Goal: Task Accomplishment & Management: Use online tool/utility

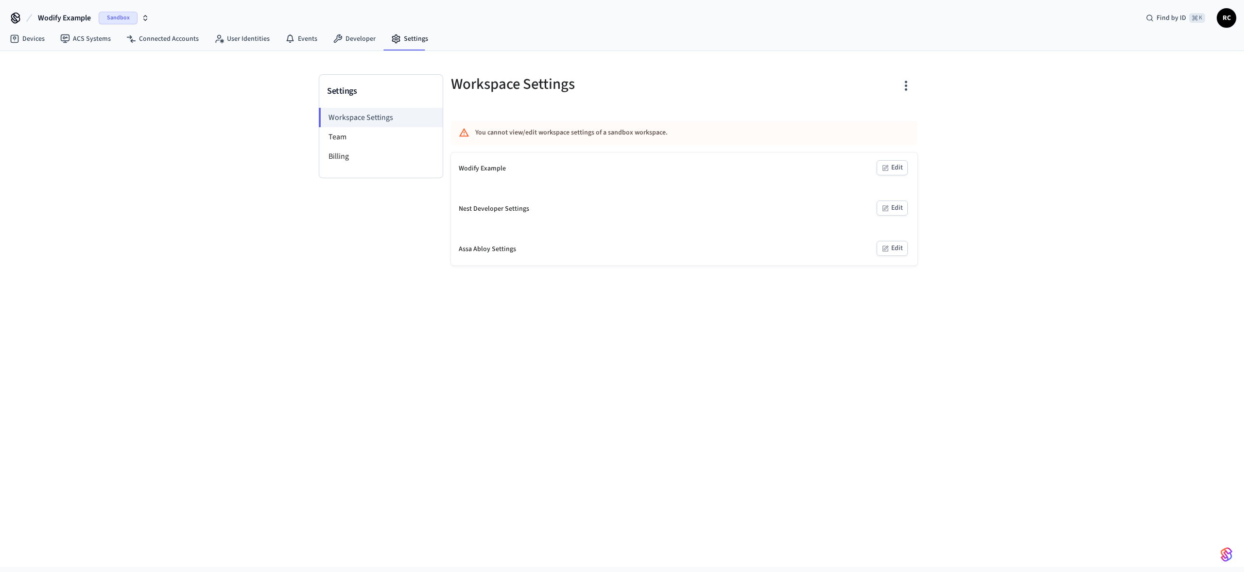
click at [97, 19] on button "Wodify Example Sandbox" at bounding box center [93, 18] width 117 height 20
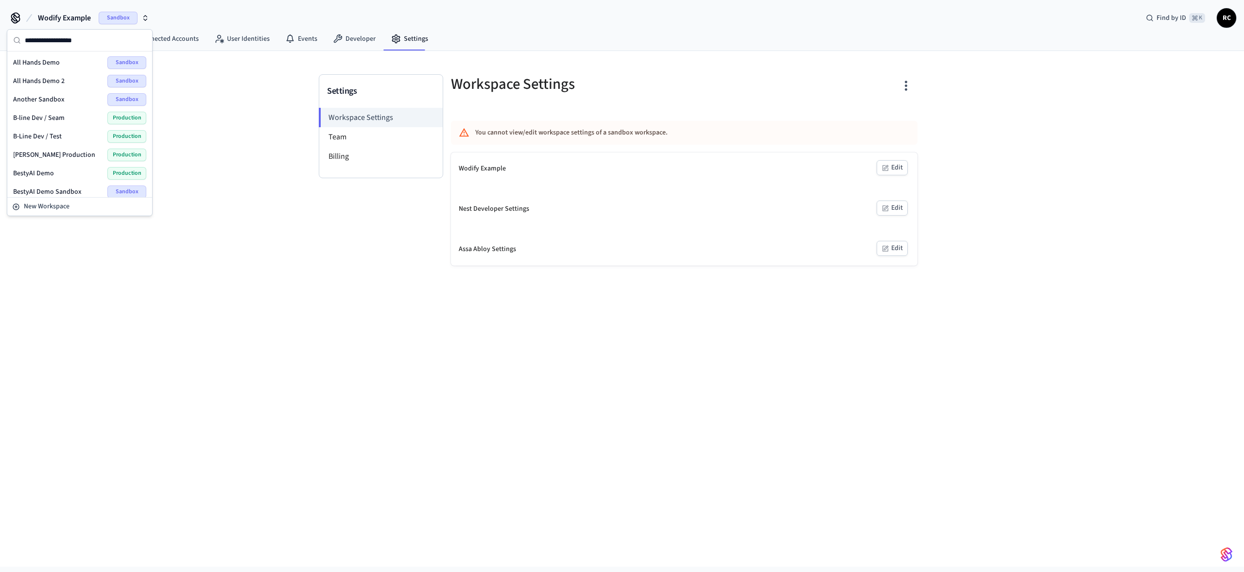
click at [88, 60] on div "All Hands Demo Sandbox" at bounding box center [79, 62] width 133 height 13
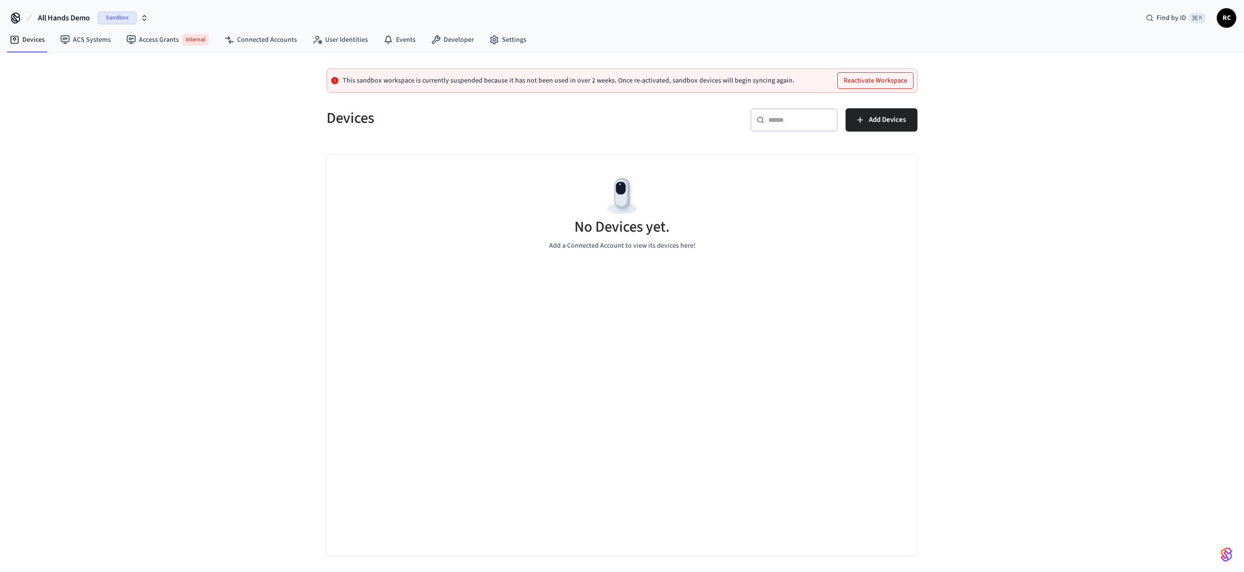
click at [173, 62] on div "This sandbox workspace is currently suspended because it has not been used in o…" at bounding box center [622, 311] width 1244 height 516
click at [76, 14] on span "All Hands Demo" at bounding box center [64, 18] width 52 height 12
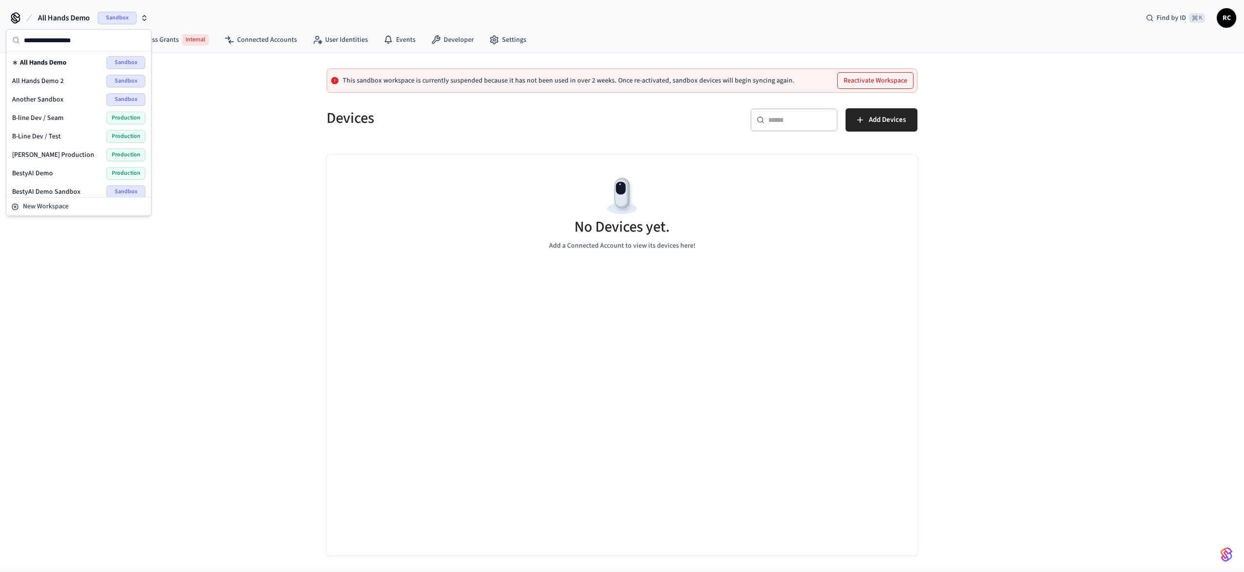
click at [72, 76] on div "All Hands Demo 2 Sandbox" at bounding box center [78, 81] width 133 height 13
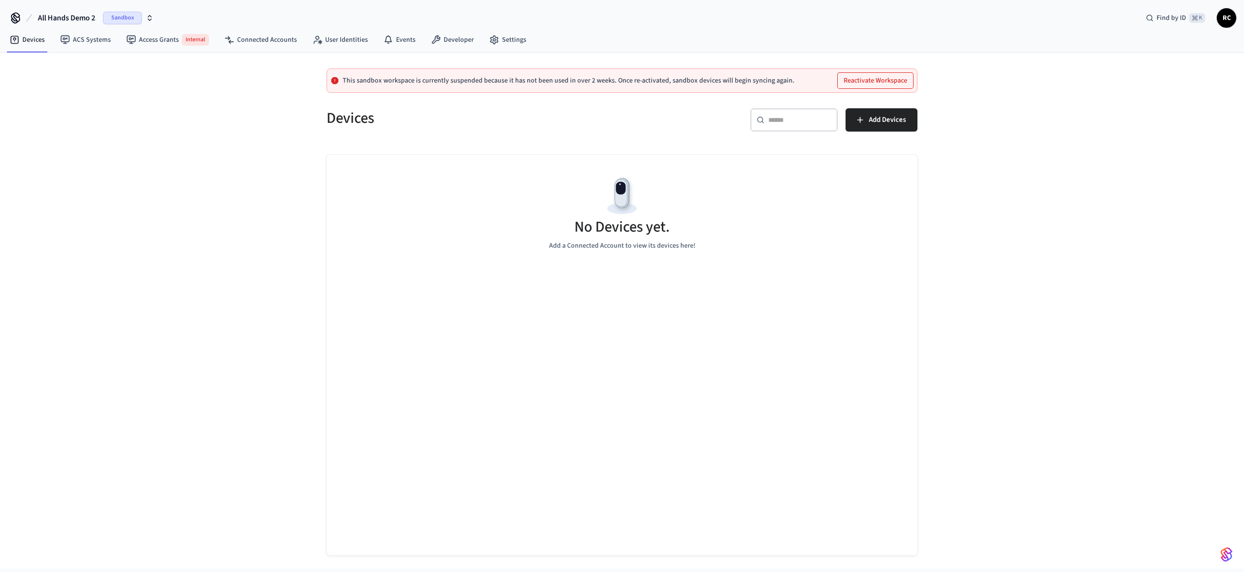
click at [57, 17] on span "All Hands Demo 2" at bounding box center [66, 18] width 57 height 12
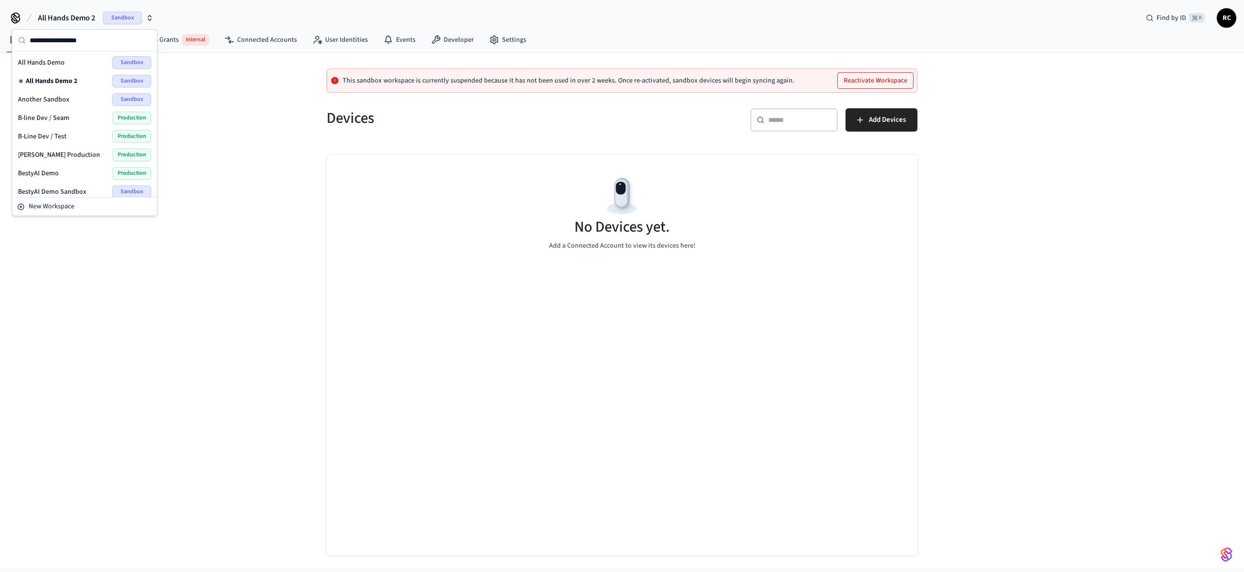
click at [407, 117] on h5 "Devices" at bounding box center [471, 118] width 290 height 20
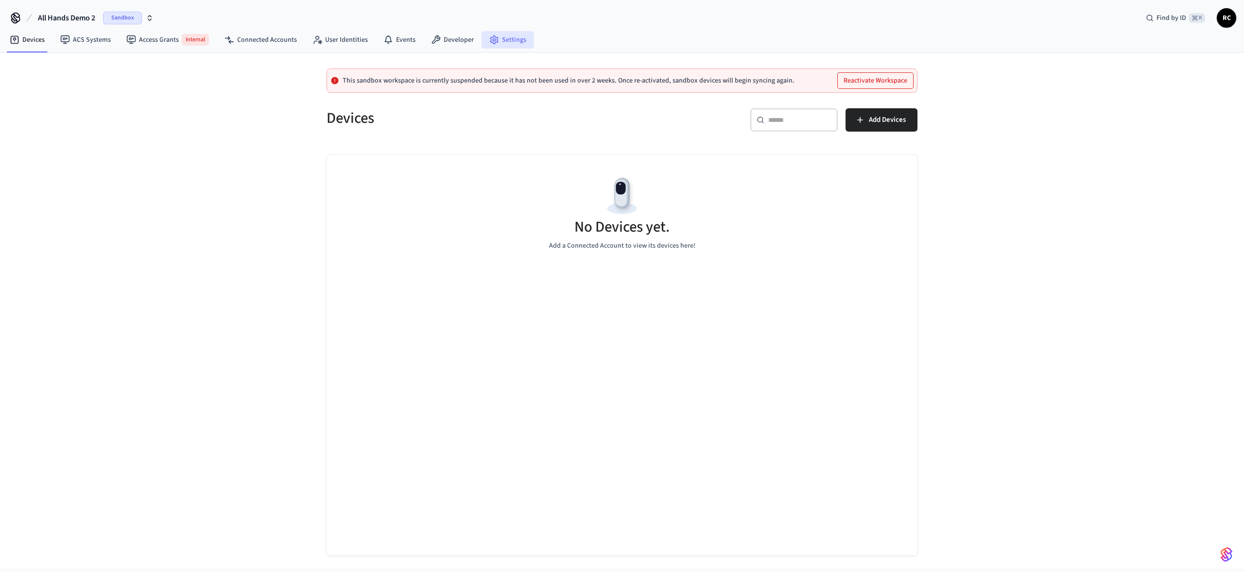
click at [505, 44] on link "Settings" at bounding box center [507, 39] width 52 height 17
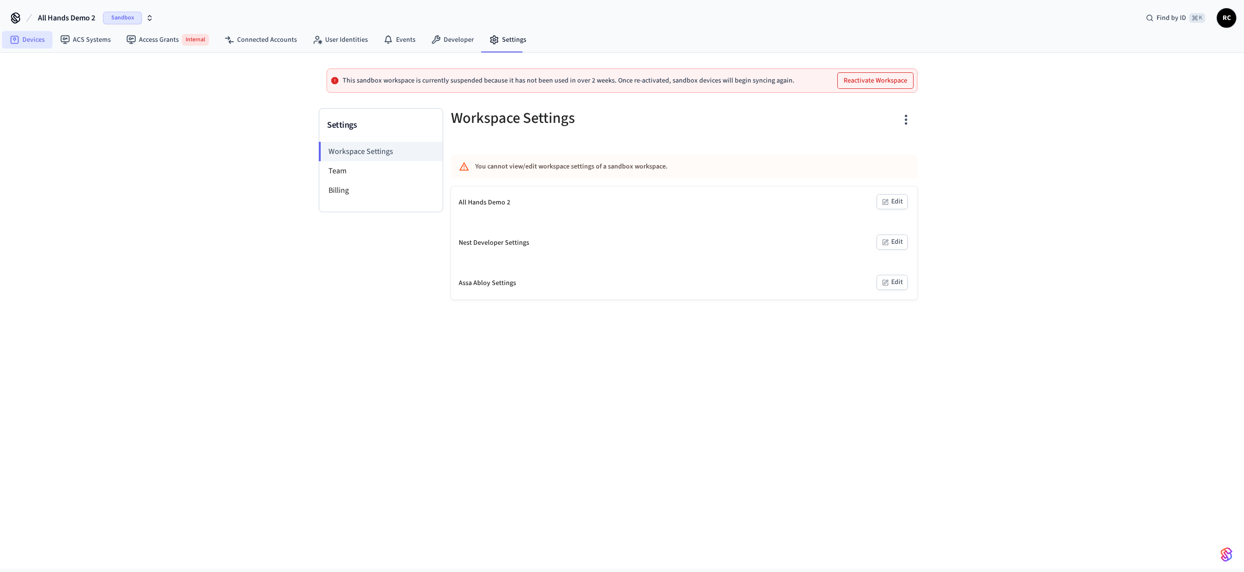
click at [25, 37] on link "Devices" at bounding box center [27, 39] width 51 height 17
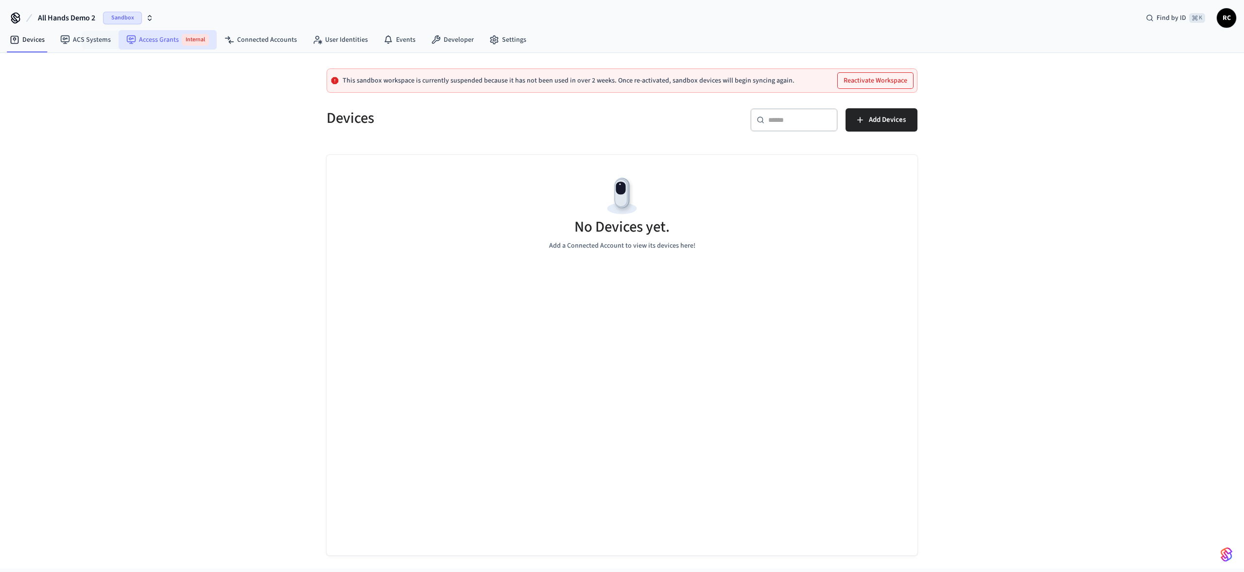
click at [184, 38] on span "Internal" at bounding box center [195, 40] width 27 height 12
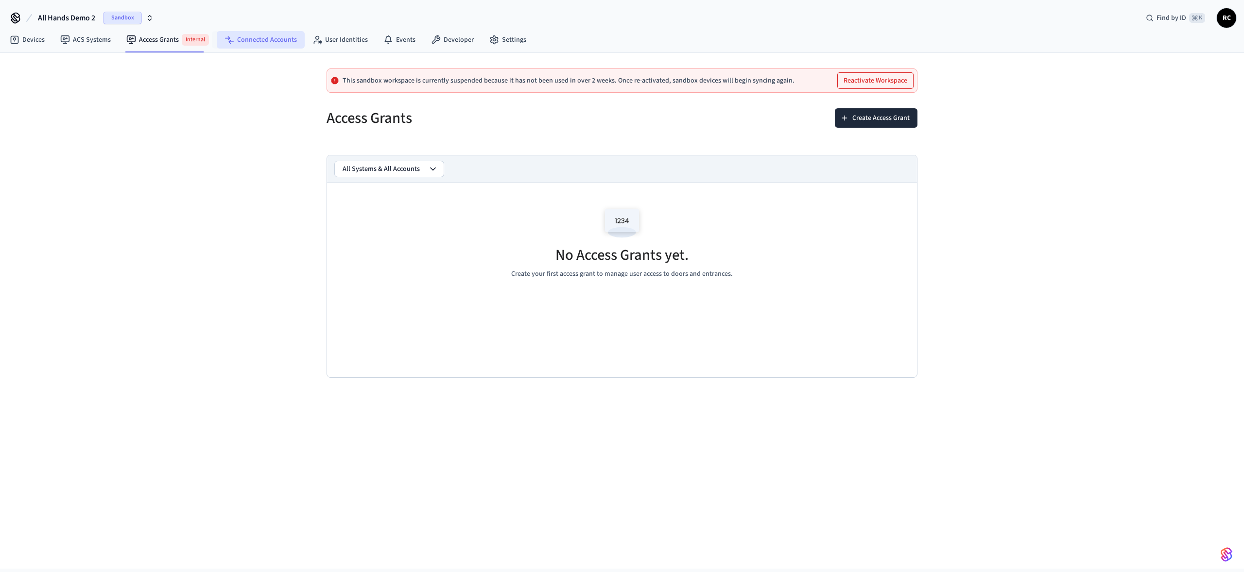
click at [244, 40] on link "Connected Accounts" at bounding box center [261, 39] width 88 height 17
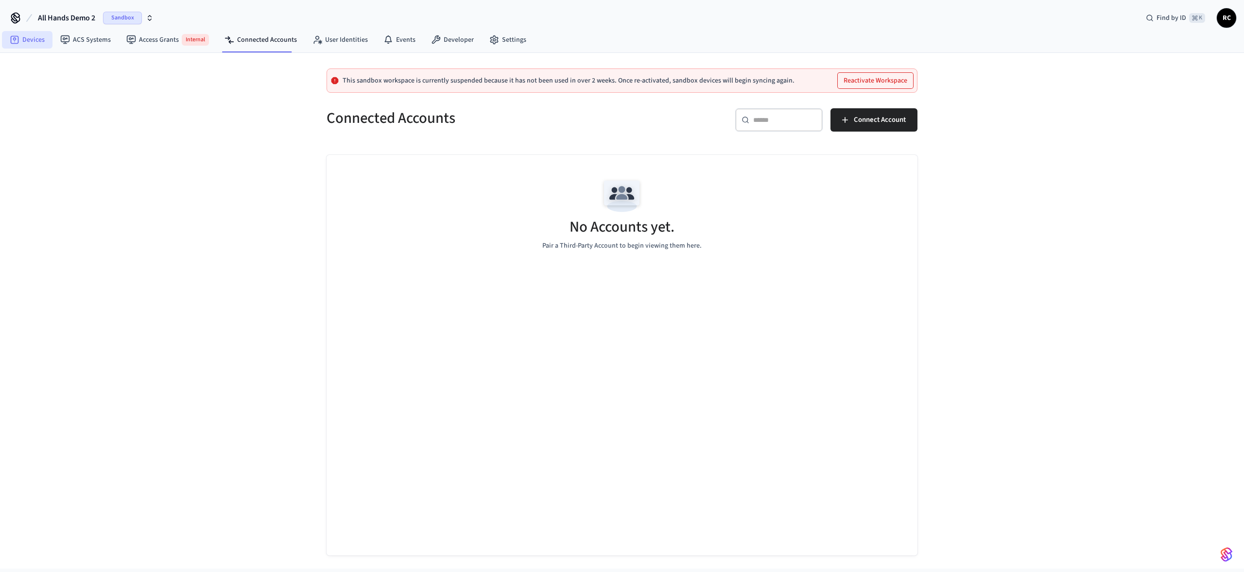
click at [32, 45] on link "Devices" at bounding box center [27, 39] width 51 height 17
click at [447, 35] on link "Developer" at bounding box center [452, 39] width 58 height 17
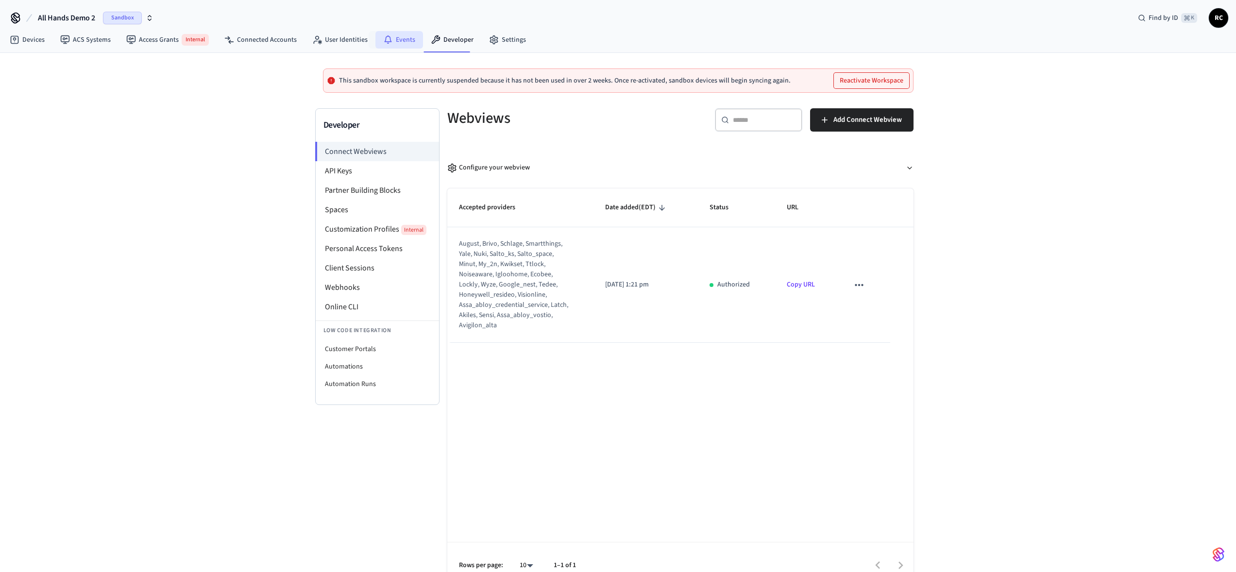
click at [392, 37] on link "Events" at bounding box center [399, 39] width 48 height 17
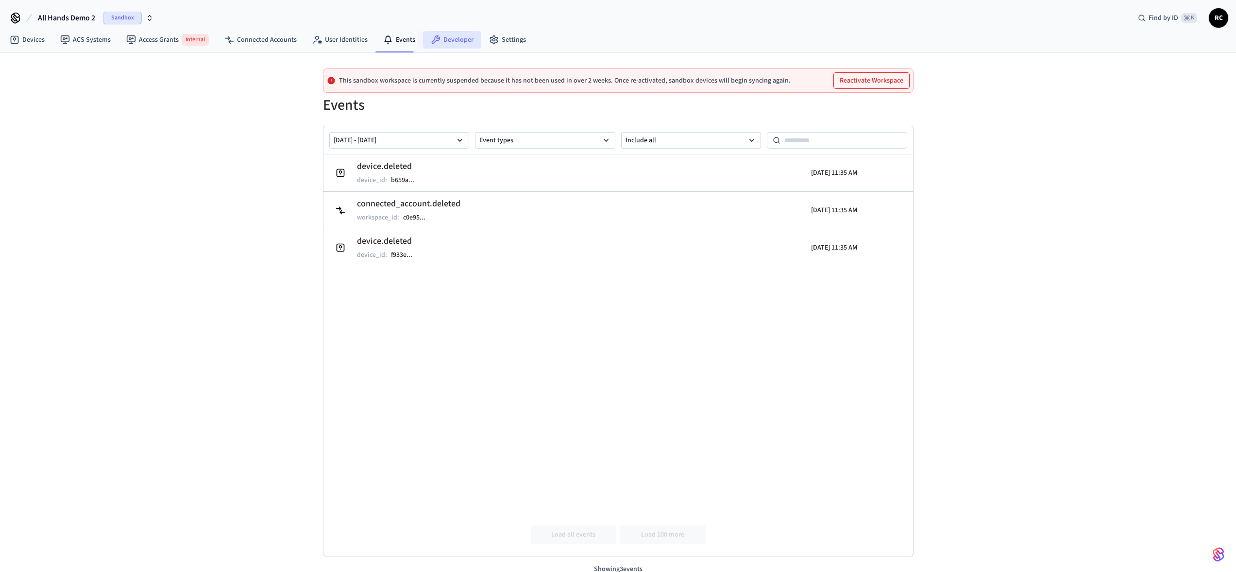
click at [457, 48] on link "Developer" at bounding box center [452, 39] width 58 height 17
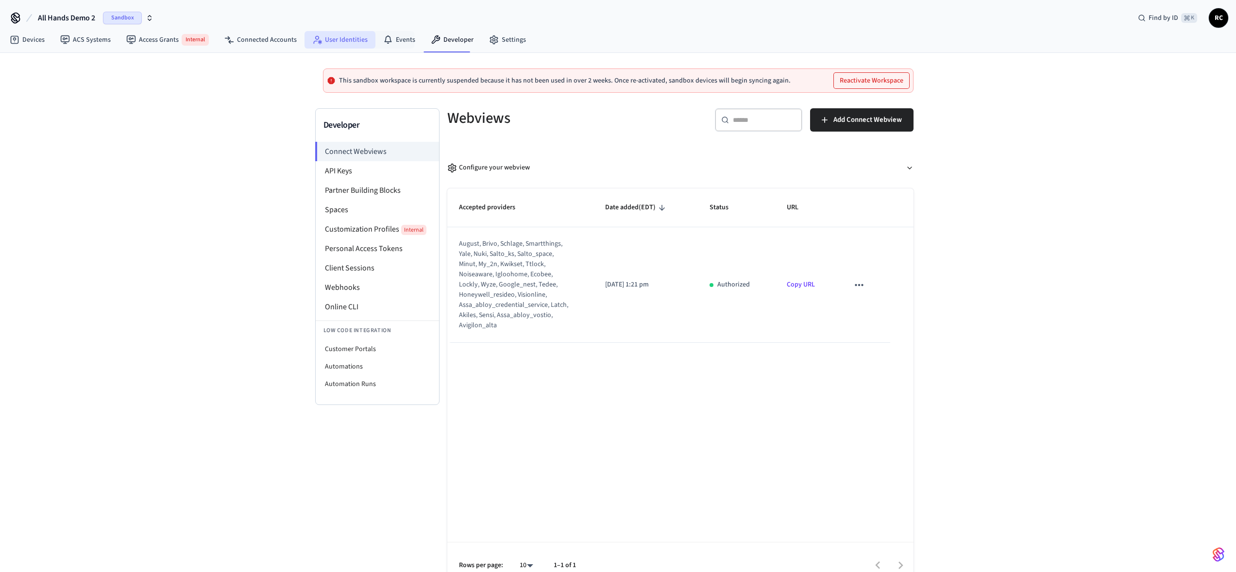
click at [369, 39] on link "User Identities" at bounding box center [340, 39] width 71 height 17
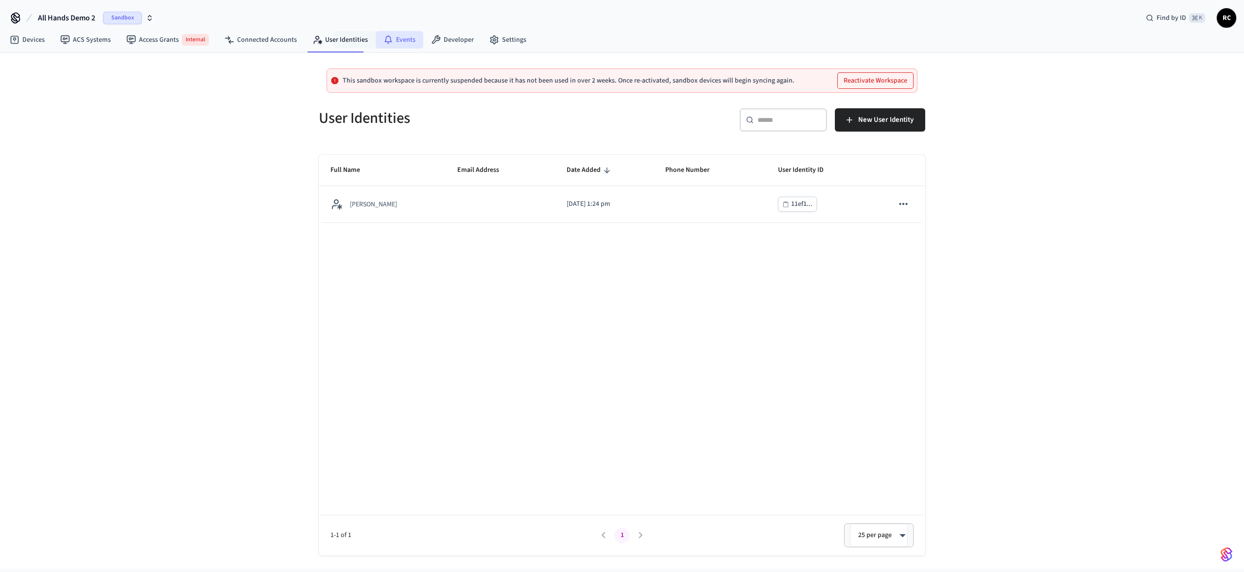
click at [405, 39] on link "Events" at bounding box center [399, 39] width 48 height 17
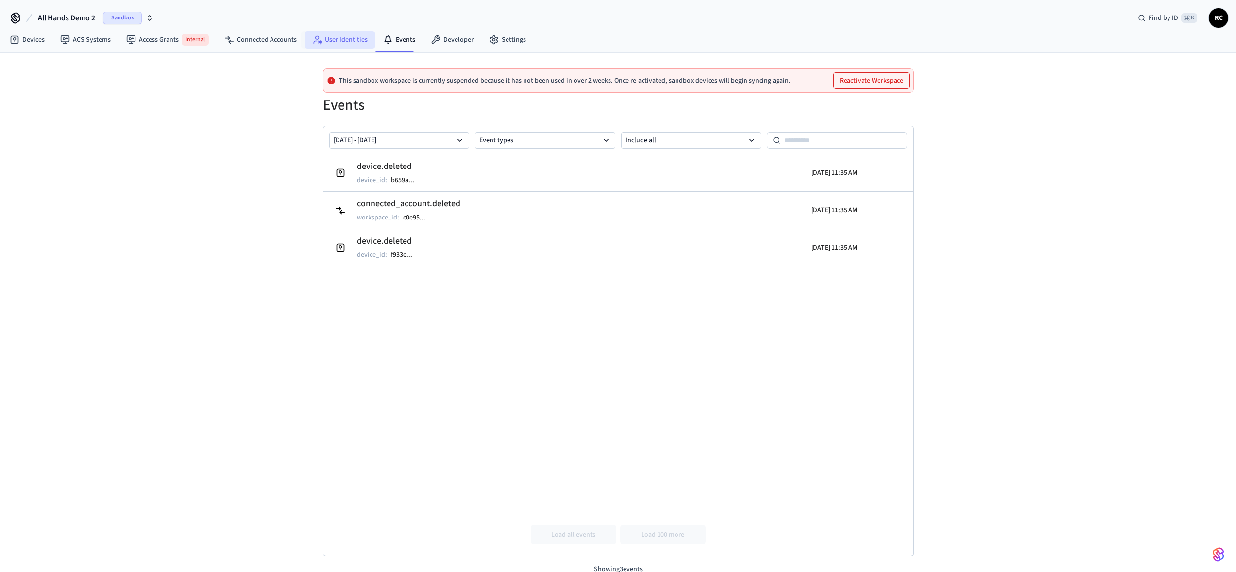
click at [315, 34] on link "User Identities" at bounding box center [340, 39] width 71 height 17
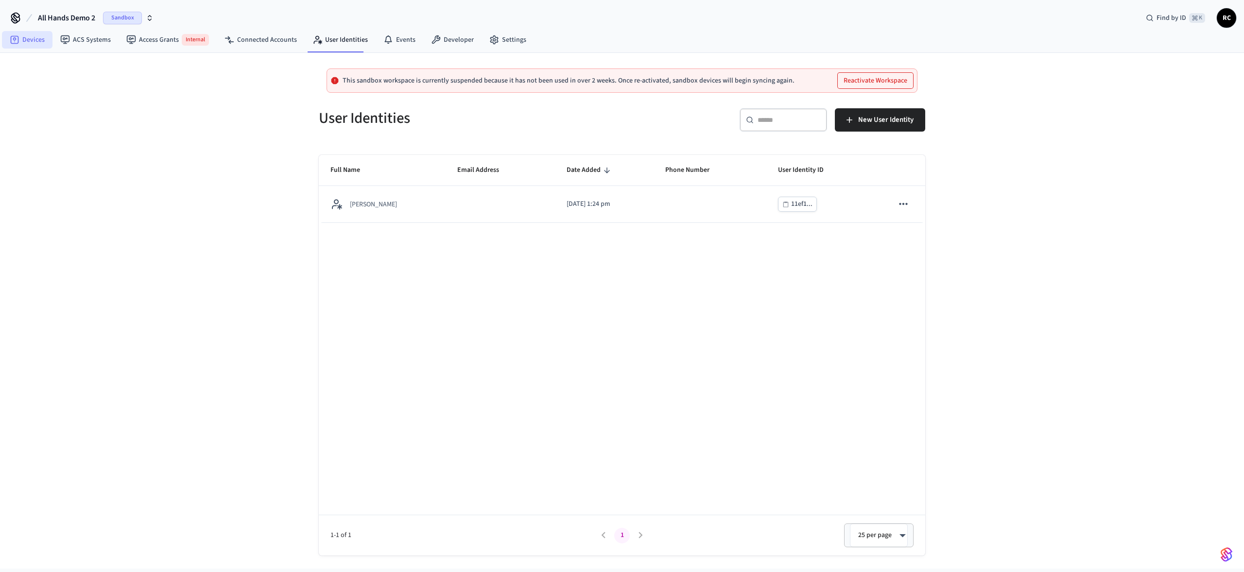
click at [35, 35] on link "Devices" at bounding box center [27, 39] width 51 height 17
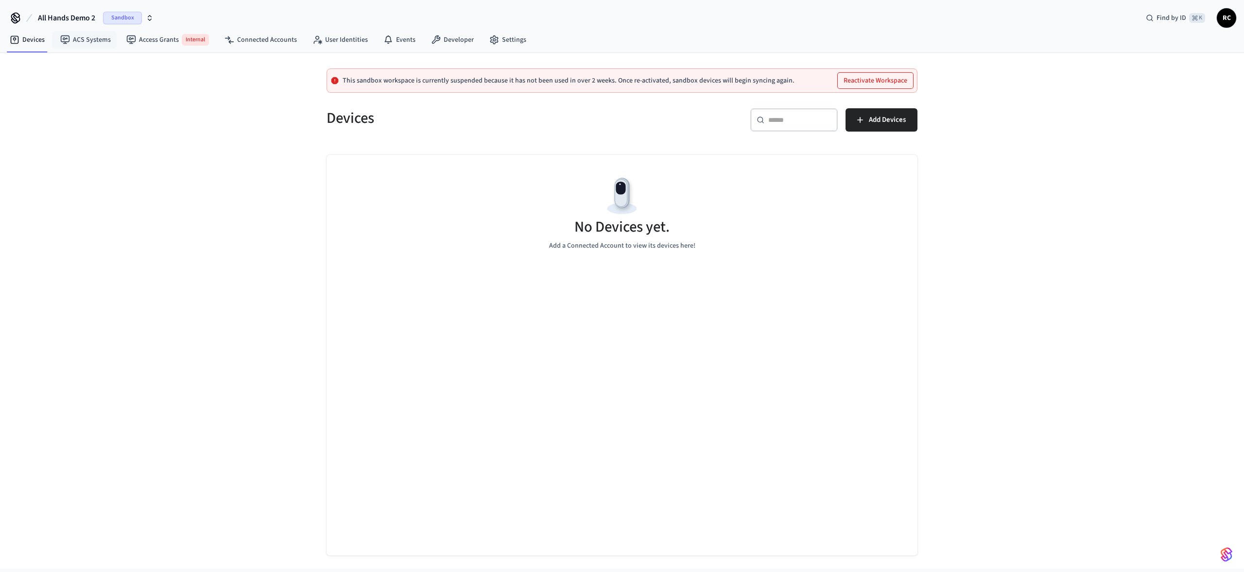
click at [218, 119] on div "This sandbox workspace is currently suspended because it has not been used in o…" at bounding box center [622, 311] width 1244 height 516
click at [148, 44] on link "Access Grants Internal" at bounding box center [168, 39] width 98 height 19
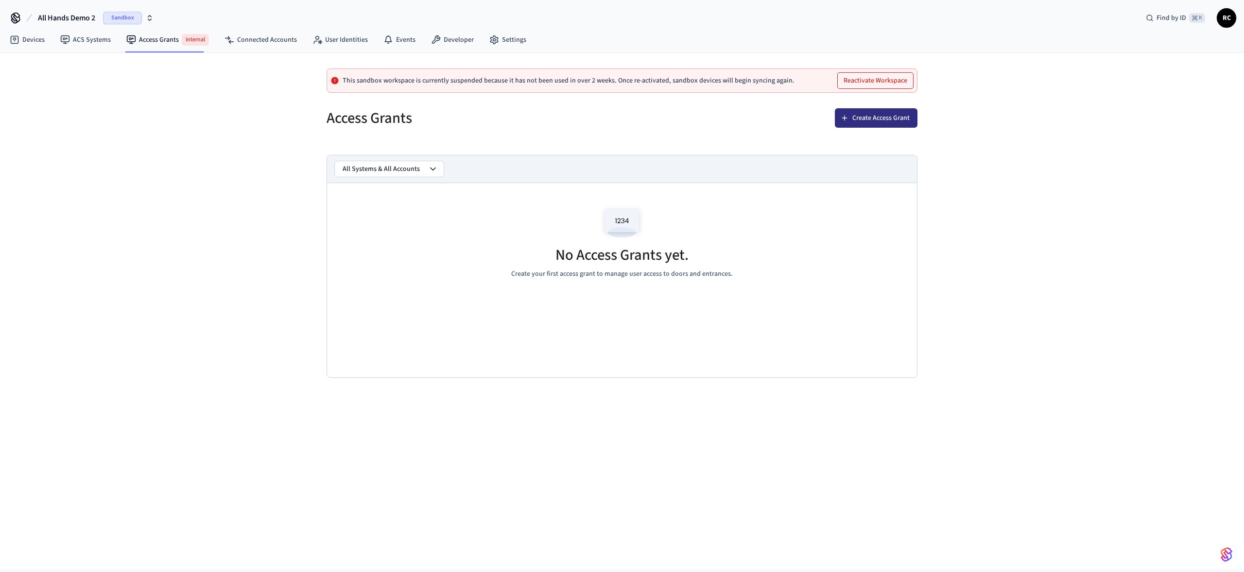
click at [867, 118] on button "Create Access Grant" at bounding box center [876, 117] width 83 height 19
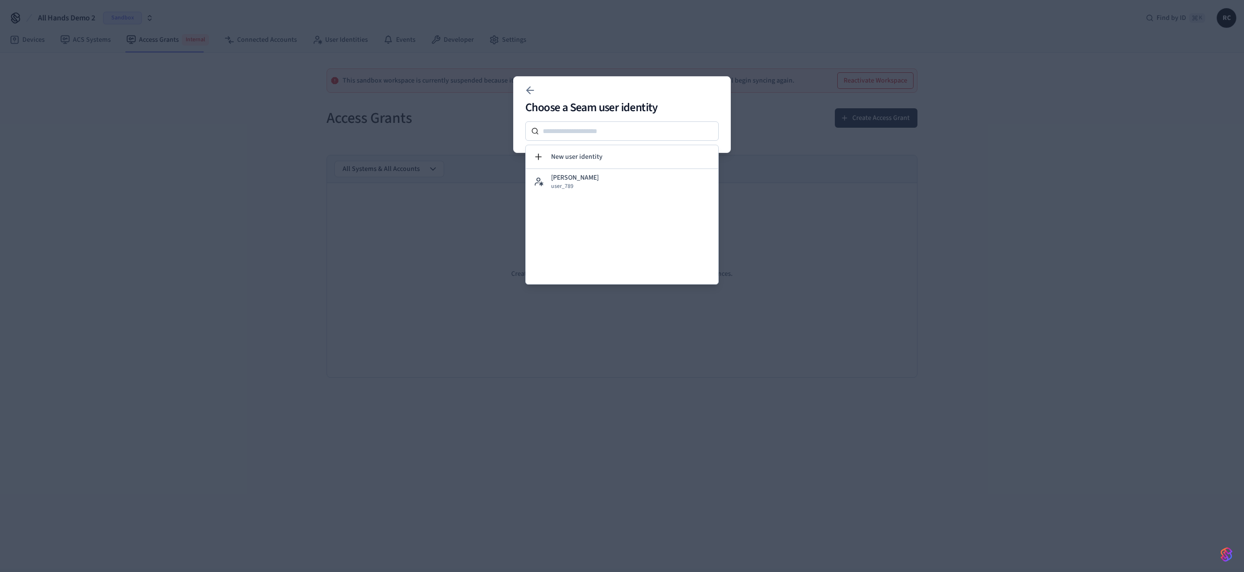
click at [422, 375] on div at bounding box center [622, 286] width 1244 height 572
click at [487, 375] on div at bounding box center [622, 286] width 1244 height 572
click at [613, 181] on button "John Doe user_789" at bounding box center [622, 181] width 192 height 25
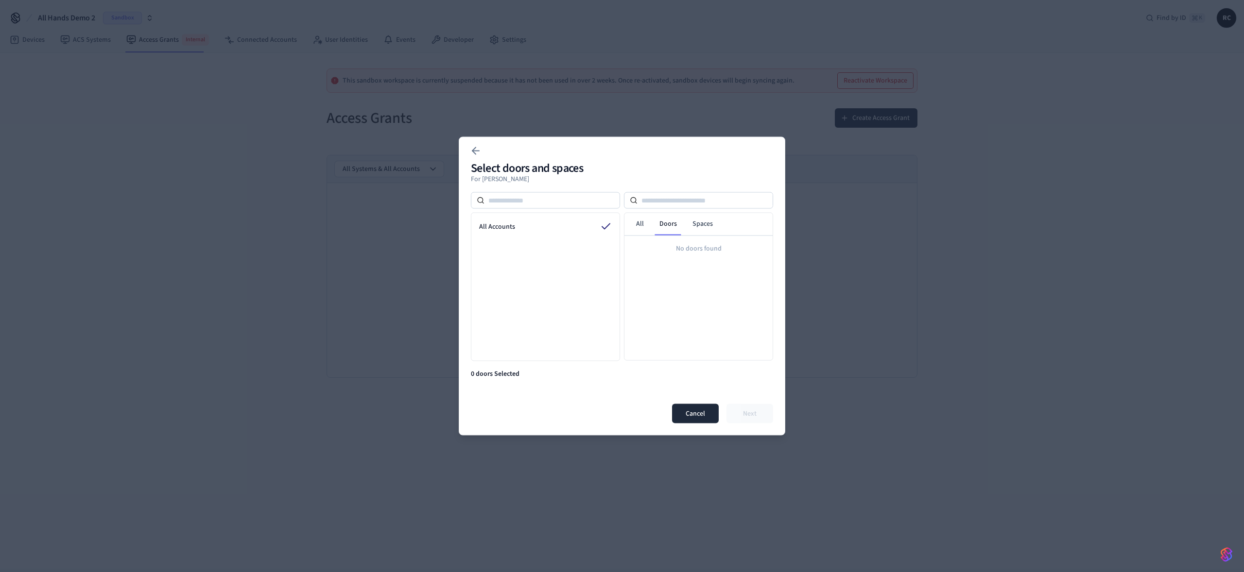
click at [699, 404] on button "Cancel" at bounding box center [695, 413] width 47 height 19
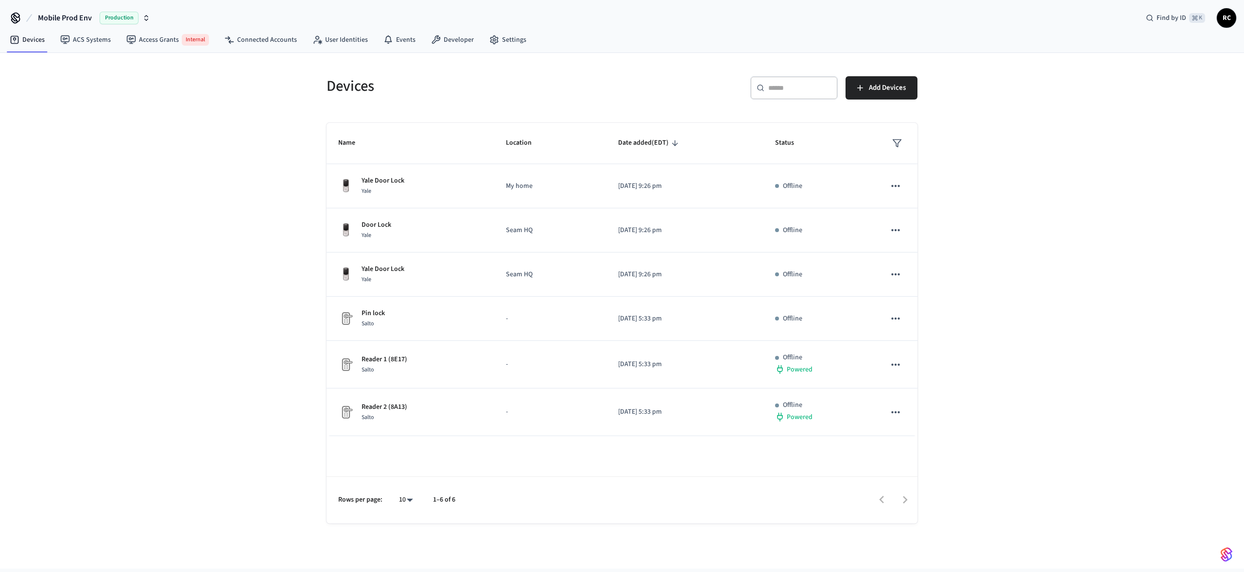
click at [137, 94] on div "Devices ​ ​ Add Devices Name Location Date added (EDT) Status Yale Door Lock Ya…" at bounding box center [622, 311] width 1244 height 516
click at [80, 17] on span "Mobile Prod Env" at bounding box center [65, 18] width 54 height 12
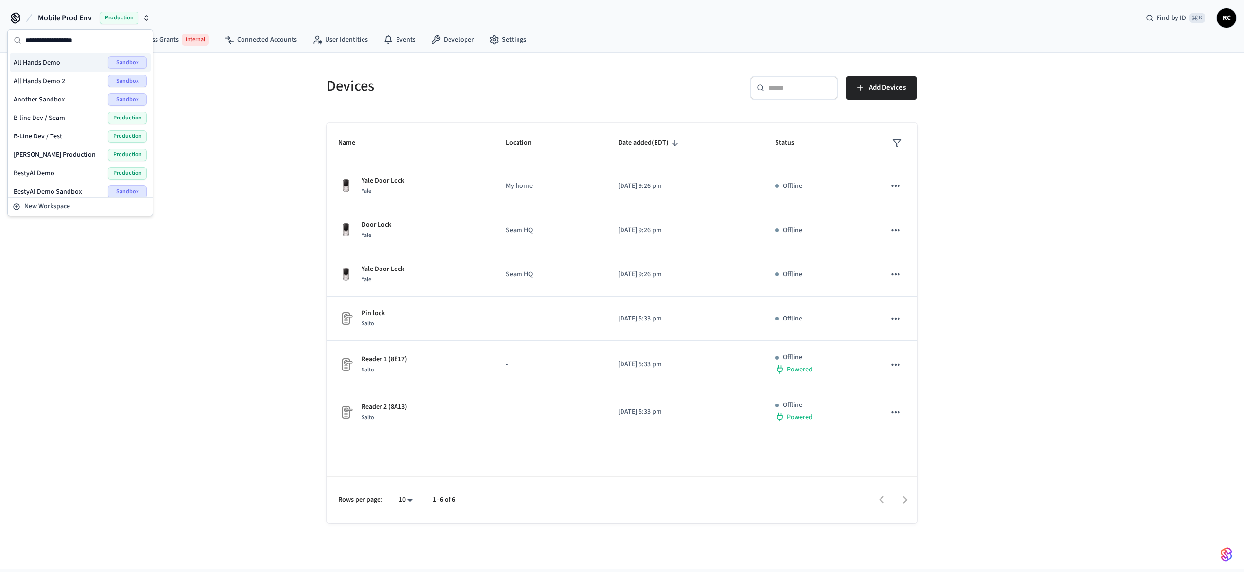
click at [68, 61] on div "All Hands Demo Sandbox" at bounding box center [80, 62] width 133 height 13
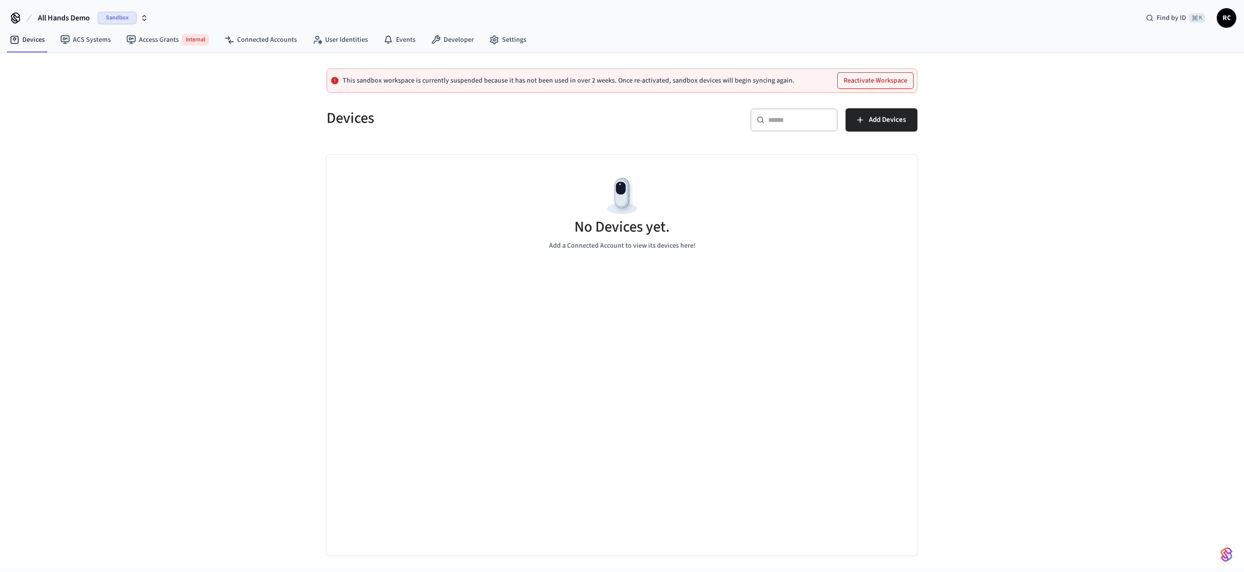
click at [71, 14] on span "All Hands Demo" at bounding box center [64, 18] width 52 height 12
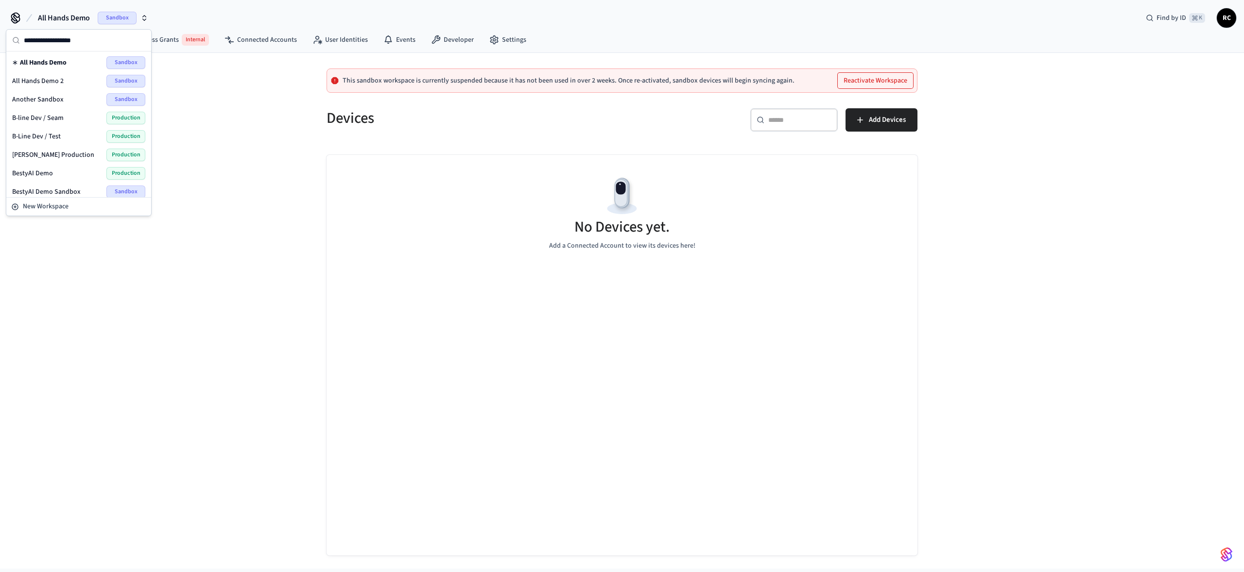
click at [69, 80] on div "All Hands Demo 2 Sandbox" at bounding box center [78, 81] width 133 height 13
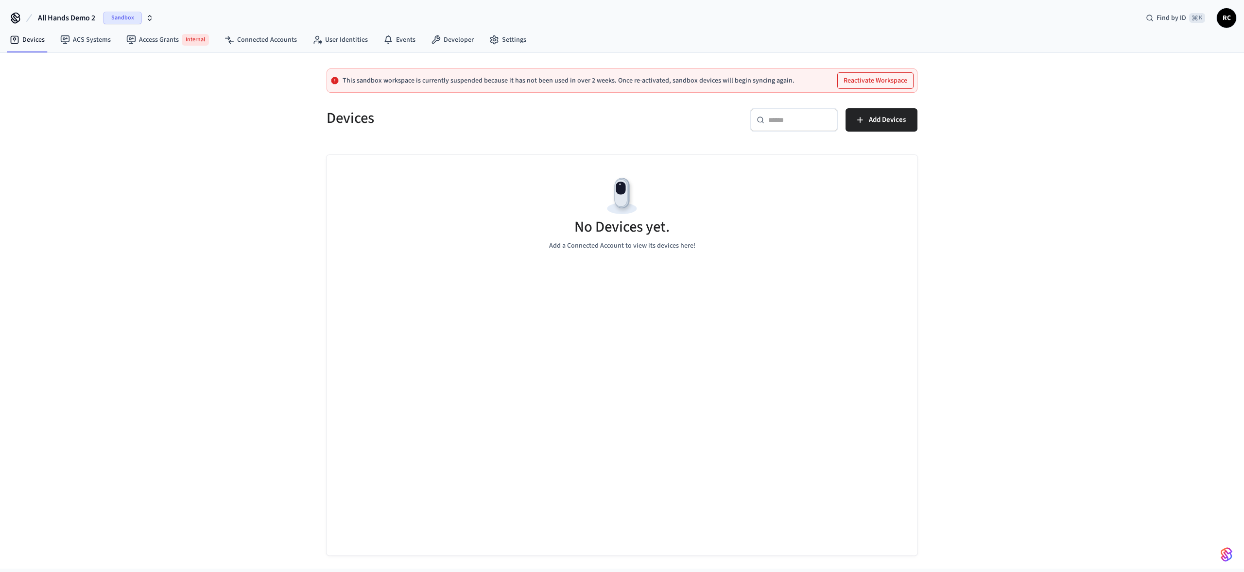
click at [73, 24] on button "All Hands Demo 2 Sandbox" at bounding box center [95, 18] width 121 height 20
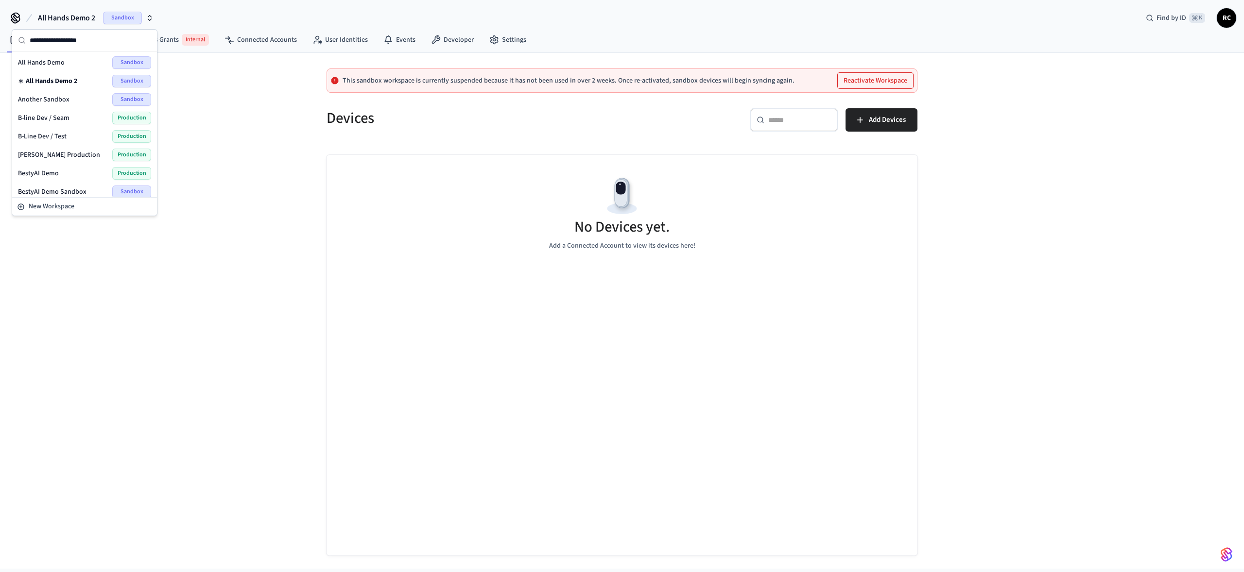
click at [70, 61] on div "All Hands Demo Sandbox" at bounding box center [84, 62] width 133 height 13
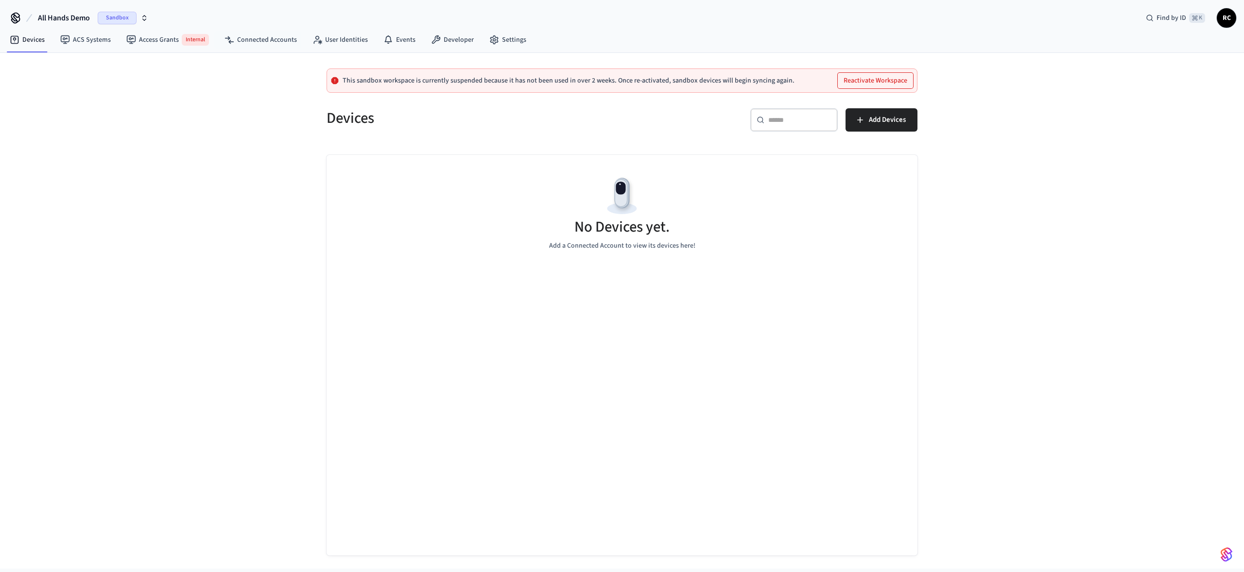
drag, startPoint x: 171, startPoint y: 146, endPoint x: 135, endPoint y: 89, distance: 67.5
click at [171, 146] on div "This sandbox workspace is currently suspended because it has not been used in o…" at bounding box center [622, 311] width 1244 height 516
click at [65, 3] on div "All Hands Demo Sandbox Find by ID ⌘ K RC" at bounding box center [622, 14] width 1244 height 28
click at [63, 18] on span "All Hands Demo" at bounding box center [64, 18] width 52 height 12
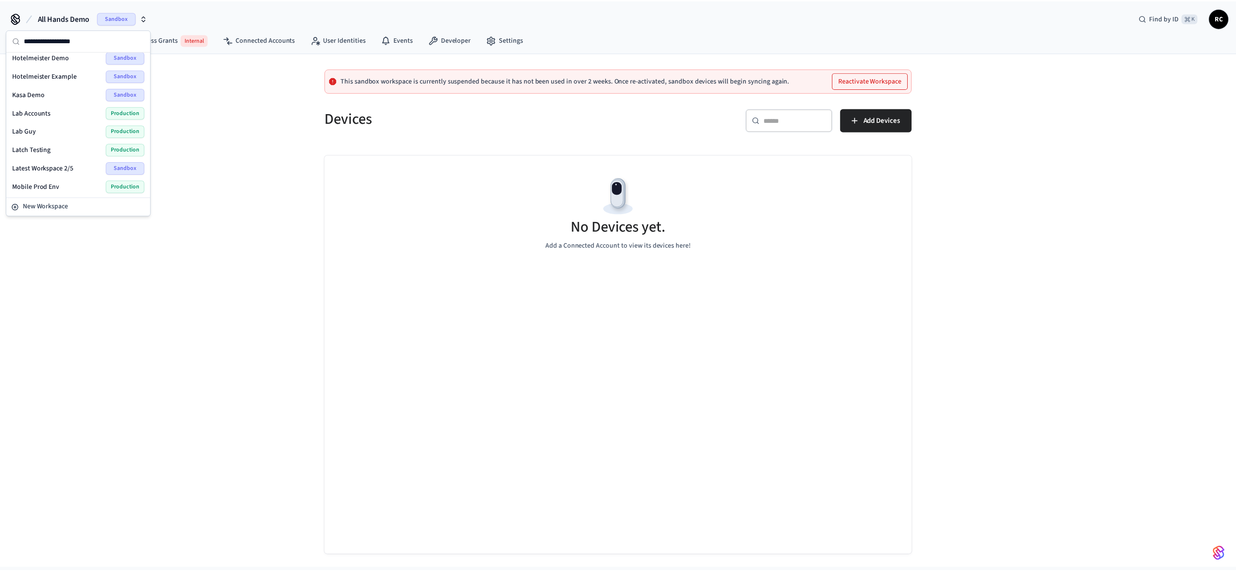
scroll to position [1261, 0]
click at [51, 194] on div "Wodify Example Sandbox" at bounding box center [78, 186] width 141 height 18
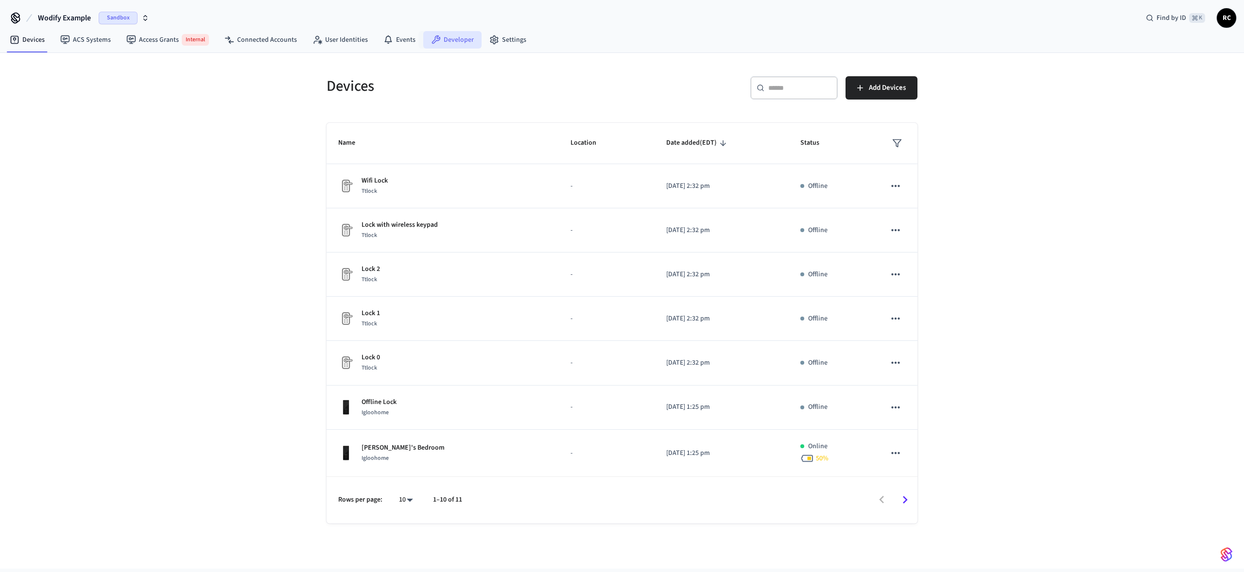
click at [450, 34] on link "Developer" at bounding box center [452, 39] width 58 height 17
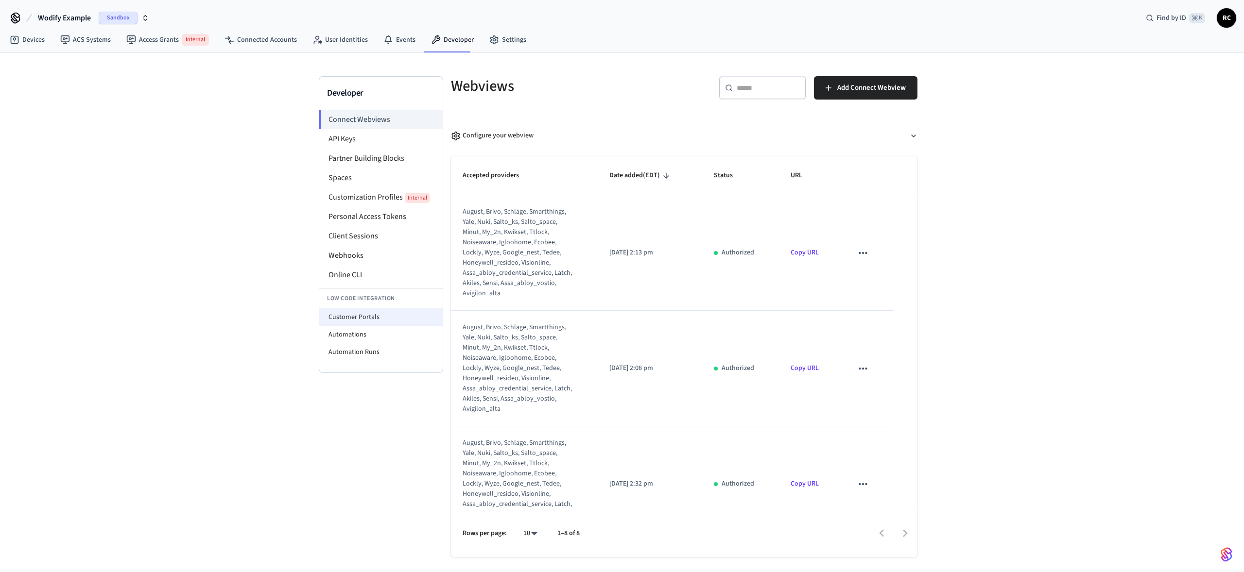
click at [366, 314] on li "Customer Portals" at bounding box center [380, 316] width 123 height 17
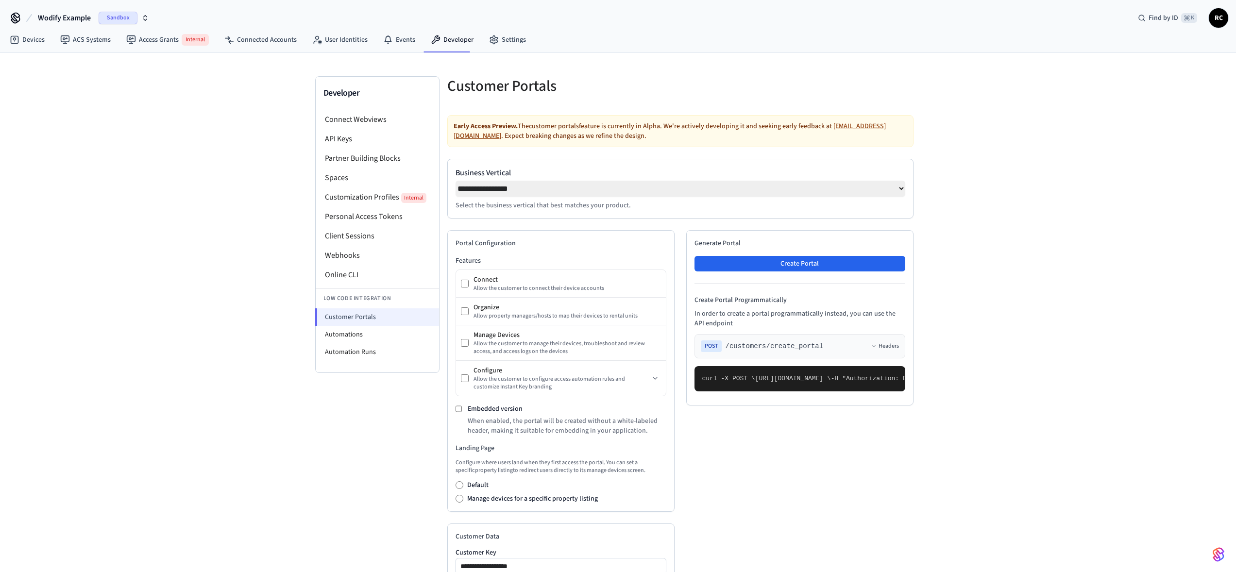
select select "**********"
click at [777, 271] on button "Create Portal" at bounding box center [800, 264] width 211 height 16
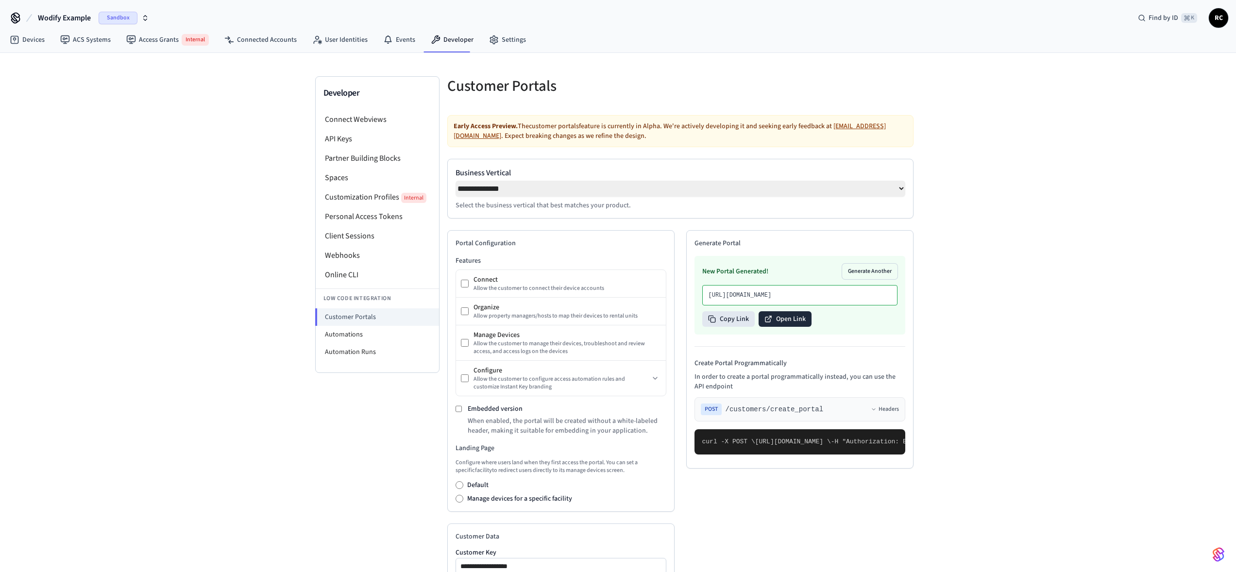
click at [784, 327] on button "Open Link" at bounding box center [785, 319] width 53 height 16
click at [392, 350] on li "Automation Runs" at bounding box center [377, 351] width 123 height 17
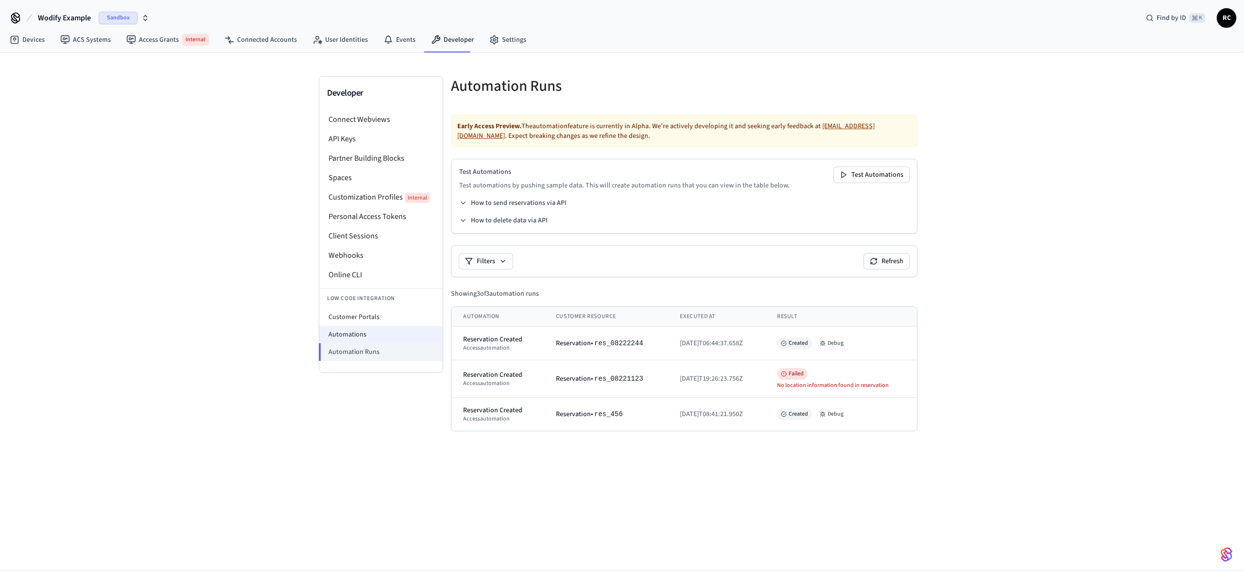
click at [386, 342] on li "Automations" at bounding box center [380, 334] width 123 height 17
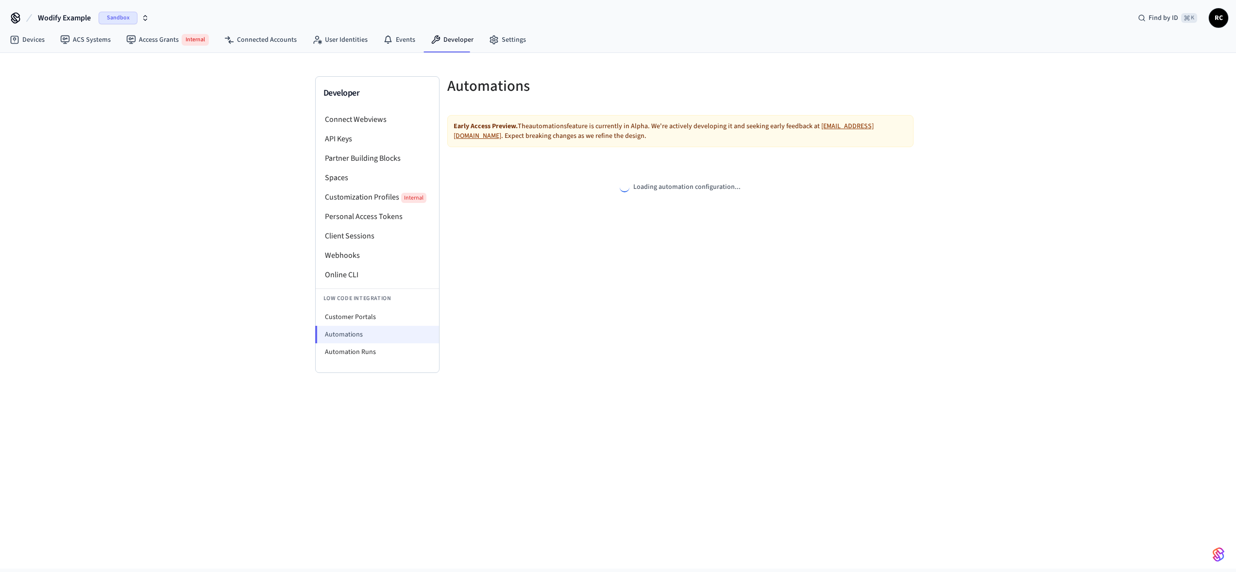
select select "**********"
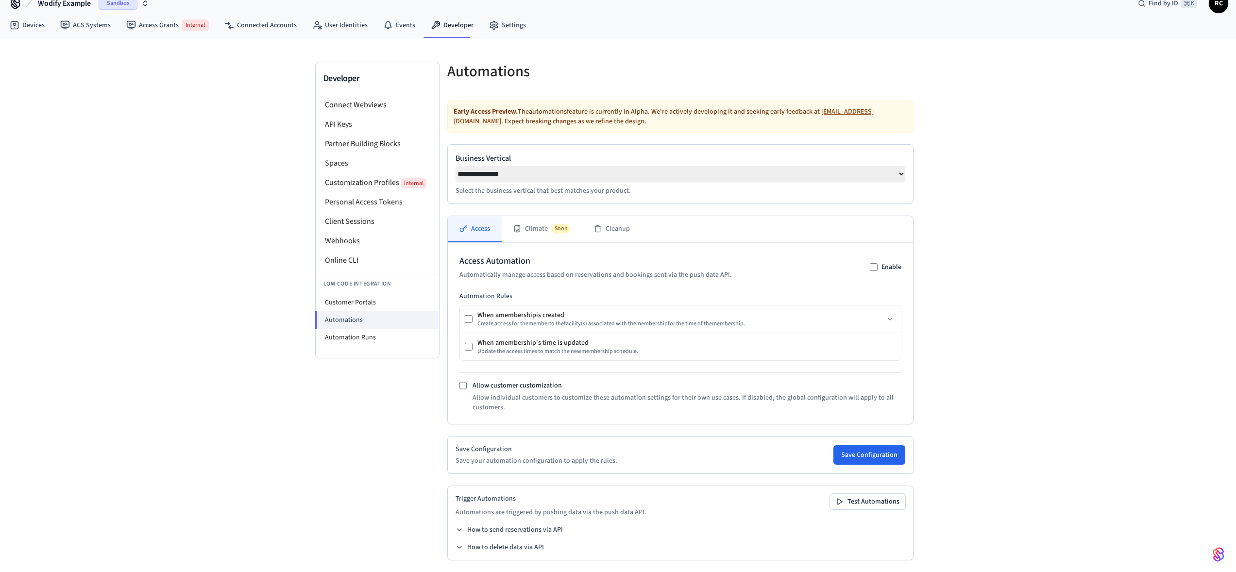
scroll to position [22, 0]
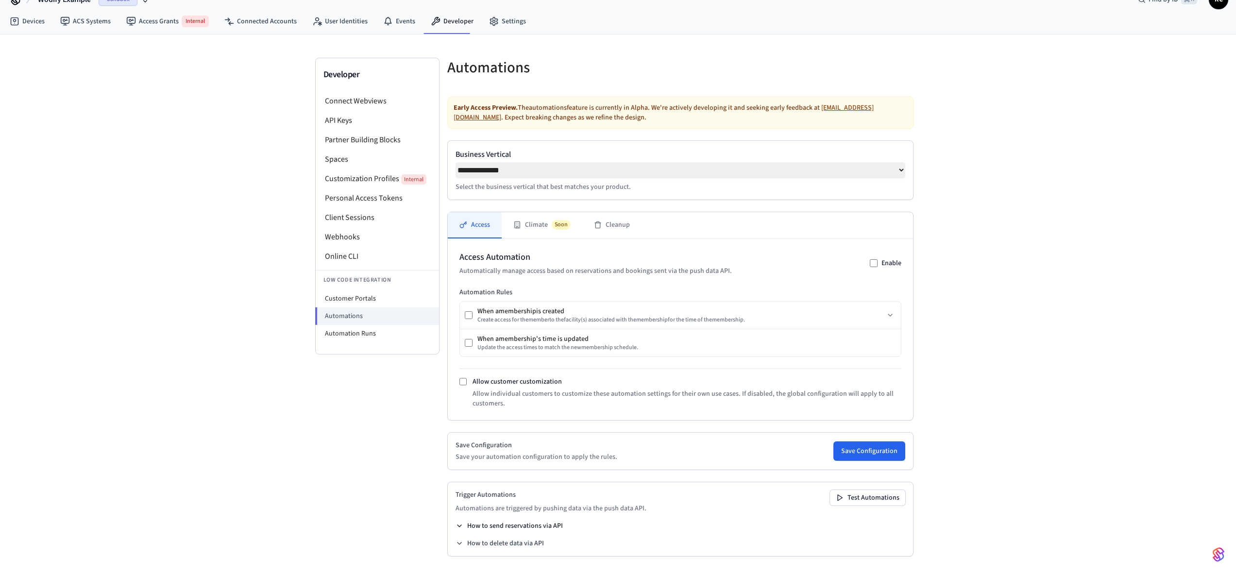
click at [534, 527] on button "How to send reservations via API" at bounding box center [509, 526] width 107 height 10
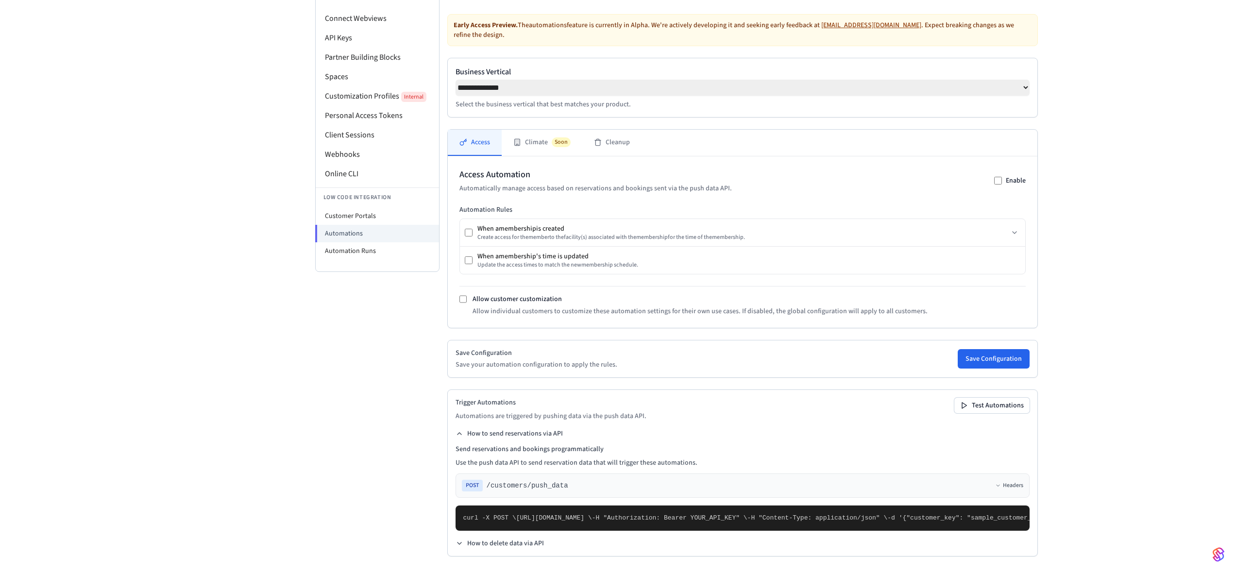
scroll to position [321, 0]
click at [970, 408] on div "**********" at bounding box center [618, 262] width 1236 height 620
click at [1014, 515] on div "**********" at bounding box center [618, 262] width 1236 height 620
click at [201, 273] on div "**********" at bounding box center [618, 262] width 1236 height 620
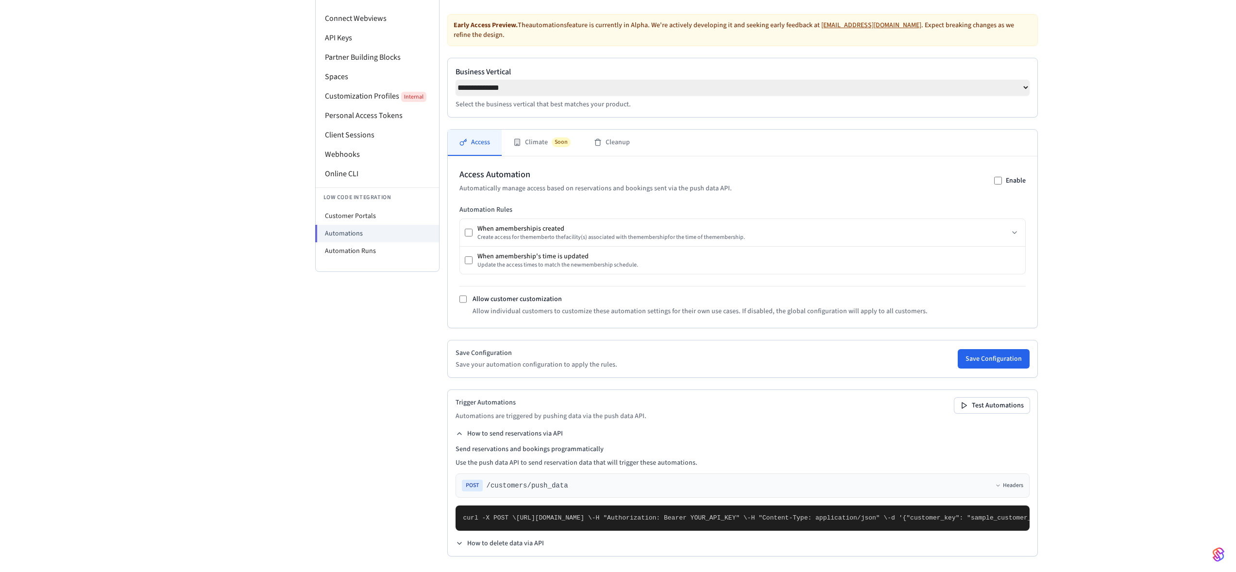
click at [975, 467] on div "**********" at bounding box center [618, 262] width 1236 height 620
click at [976, 465] on div "**********" at bounding box center [618, 262] width 1236 height 620
